Goal: Task Accomplishment & Management: Manage account settings

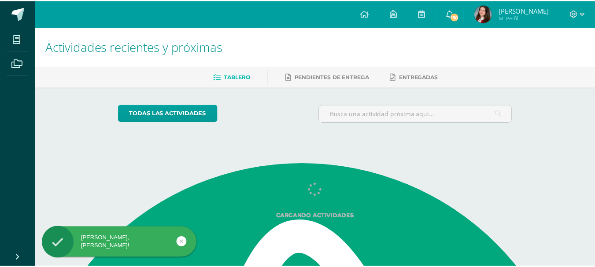
scroll to position [39, 0]
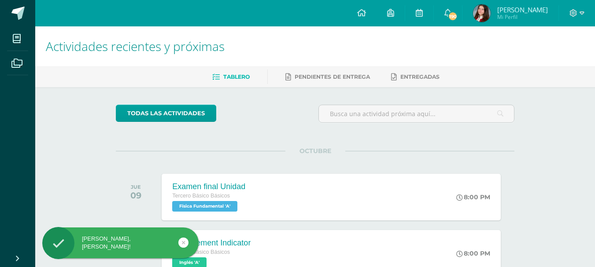
click at [490, 8] on img at bounding box center [482, 13] width 18 height 18
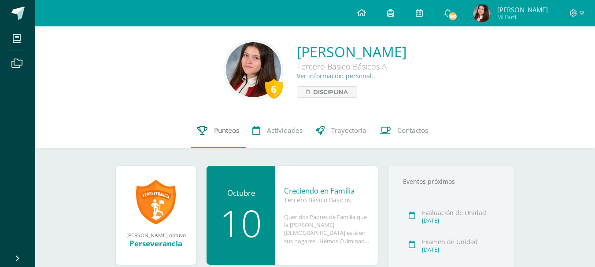
scroll to position [163, 0]
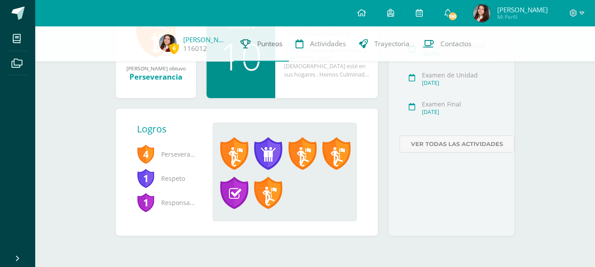
click at [267, 46] on span "Punteos" at bounding box center [269, 43] width 25 height 9
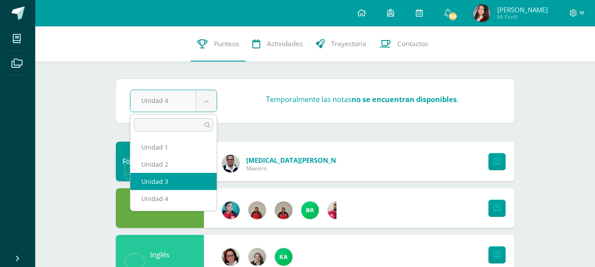
select select "Unidad 3"
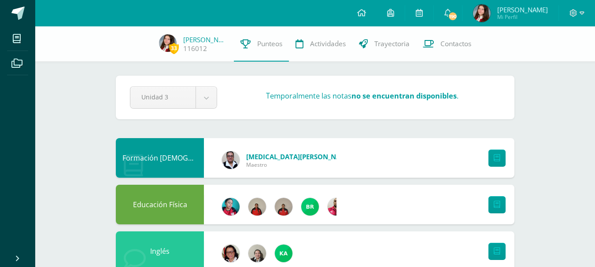
scroll to position [39, 0]
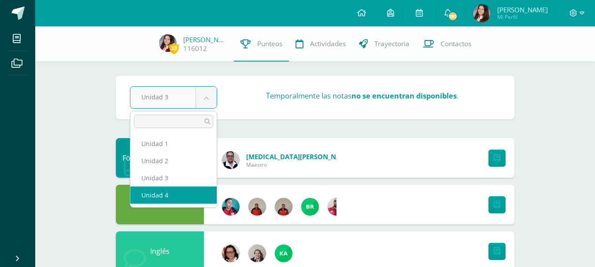
select select "Unidad 4"
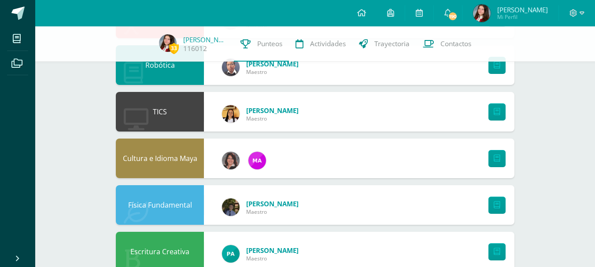
scroll to position [582, 0]
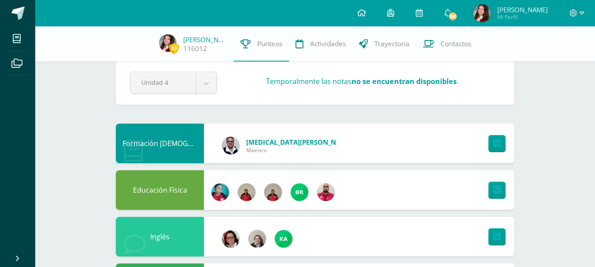
scroll to position [0, 7]
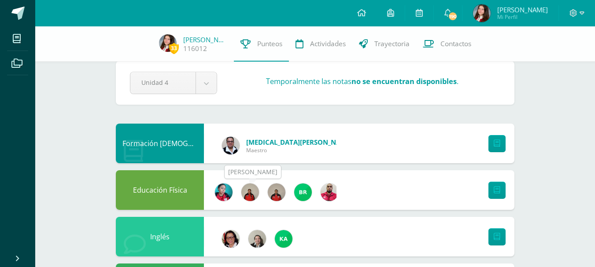
click at [249, 194] on img at bounding box center [250, 193] width 18 height 18
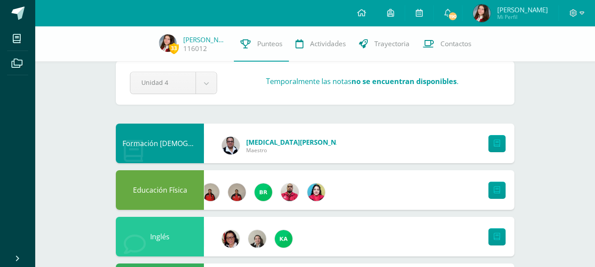
scroll to position [0, 53]
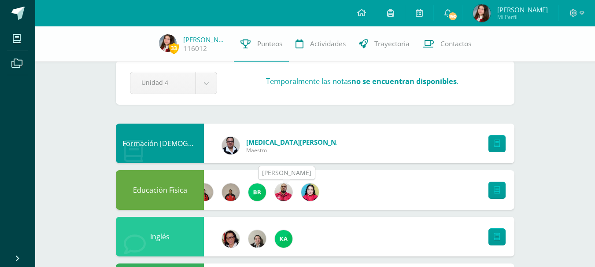
click at [287, 191] on img at bounding box center [284, 193] width 18 height 18
click at [308, 194] on img at bounding box center [310, 193] width 18 height 18
click at [272, 53] on link "Punteos" at bounding box center [261, 43] width 55 height 35
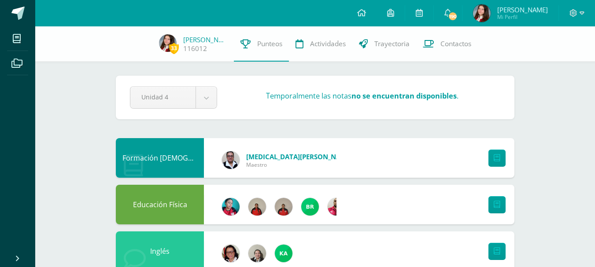
scroll to position [47, 0]
click at [487, 19] on img at bounding box center [482, 13] width 18 height 18
drag, startPoint x: 96, startPoint y: 19, endPoint x: 132, endPoint y: 55, distance: 51.0
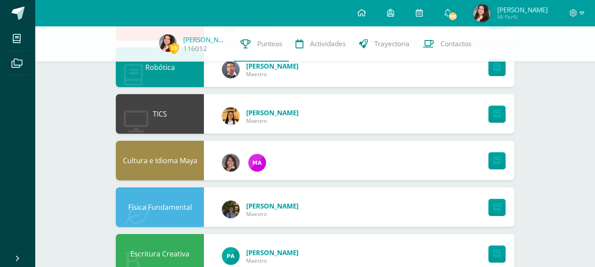
scroll to position [434, 0]
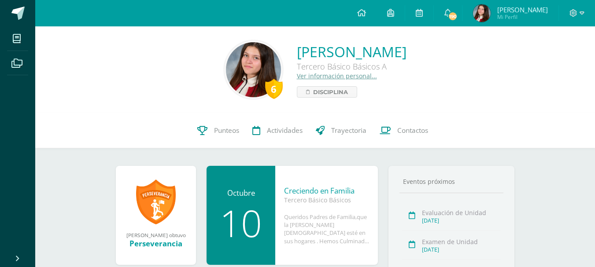
scroll to position [47, 0]
click at [298, 79] on link "Ver información personal..." at bounding box center [337, 76] width 80 height 8
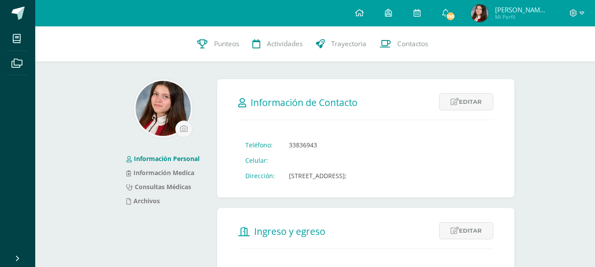
click at [172, 117] on img at bounding box center [163, 108] width 55 height 55
click at [172, 110] on img at bounding box center [163, 108] width 55 height 55
click at [177, 127] on input "file" at bounding box center [184, 129] width 16 height 16
